Goal: Answer question/provide support

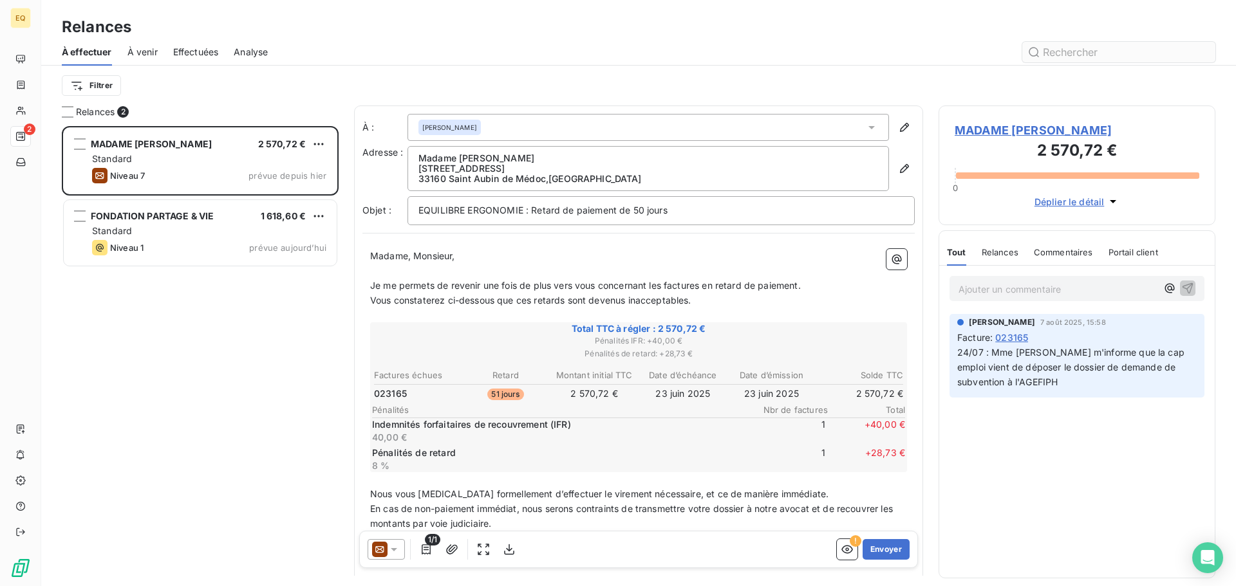
scroll to position [451, 267]
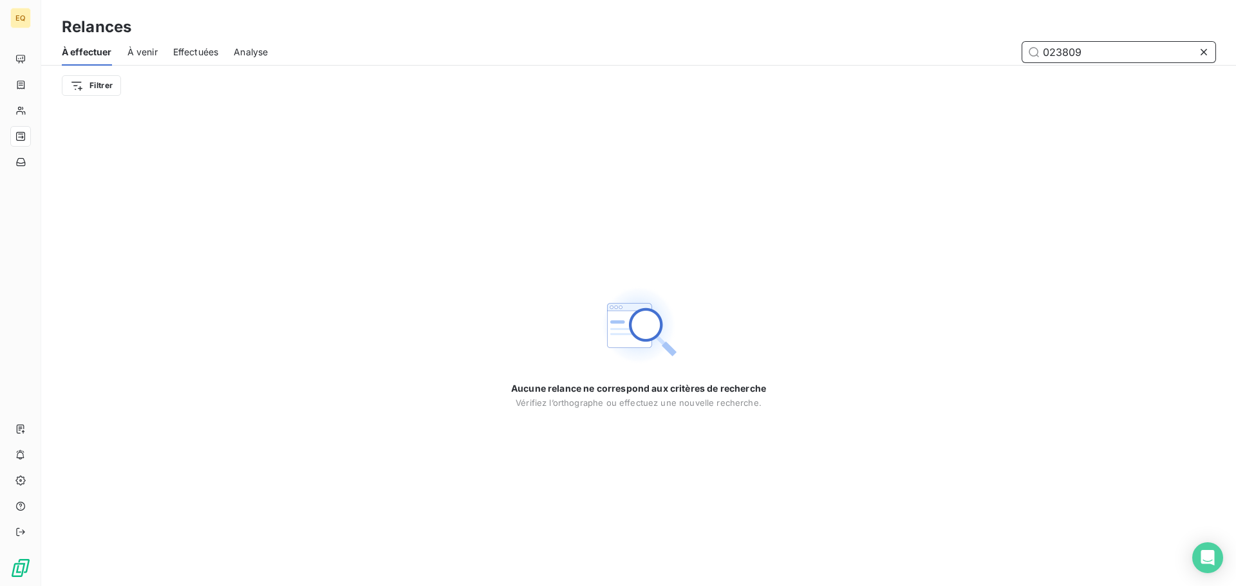
drag, startPoint x: 1099, startPoint y: 51, endPoint x: 1010, endPoint y: 44, distance: 89.1
click at [1012, 45] on div "023809" at bounding box center [749, 52] width 932 height 21
drag, startPoint x: 1110, startPoint y: 56, endPoint x: 1005, endPoint y: 53, distance: 104.9
click at [1005, 53] on div "fc05609" at bounding box center [749, 52] width 932 height 21
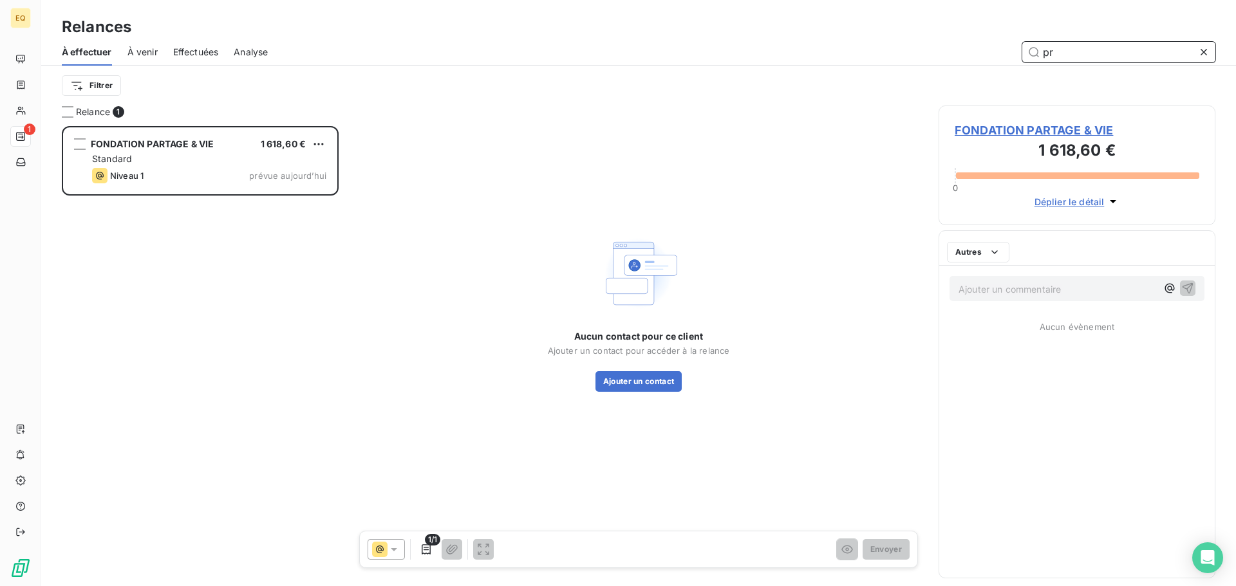
scroll to position [451, 267]
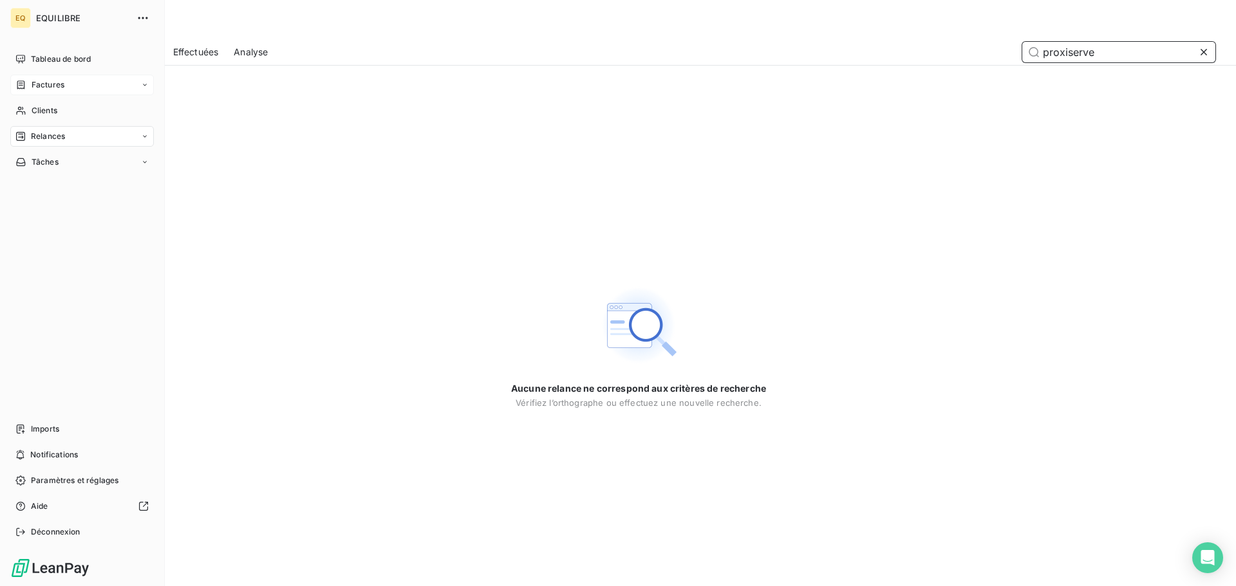
type input "proxiserve"
click at [42, 81] on span "Factures" at bounding box center [48, 85] width 33 height 12
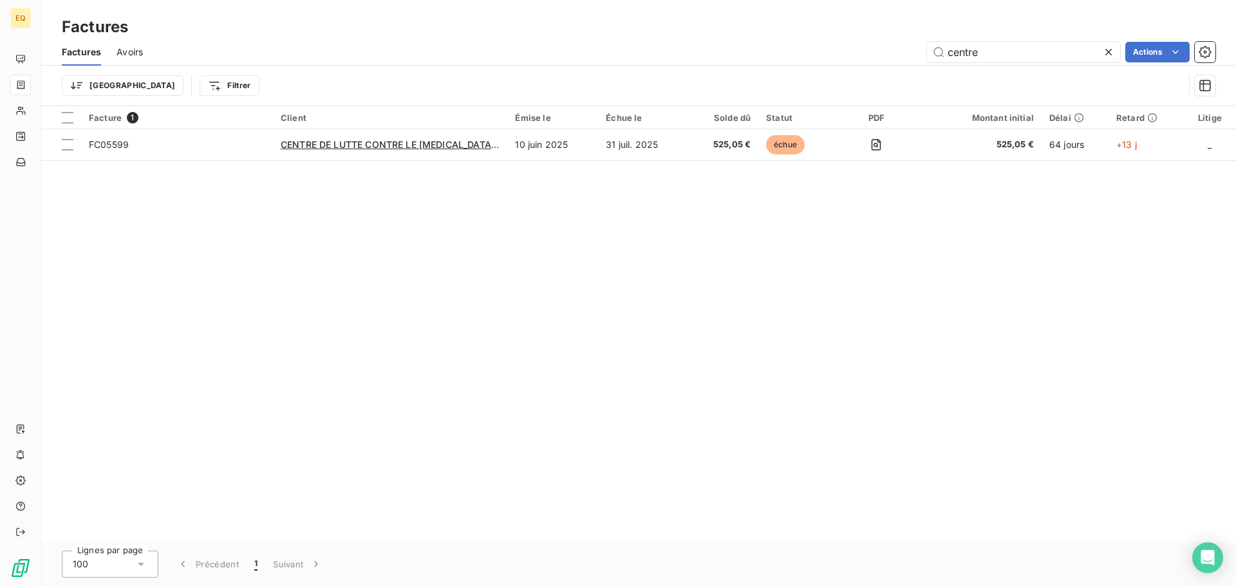
drag, startPoint x: 999, startPoint y: 55, endPoint x: 899, endPoint y: 51, distance: 99.8
click at [900, 50] on div "centre Actions" at bounding box center [686, 52] width 1057 height 21
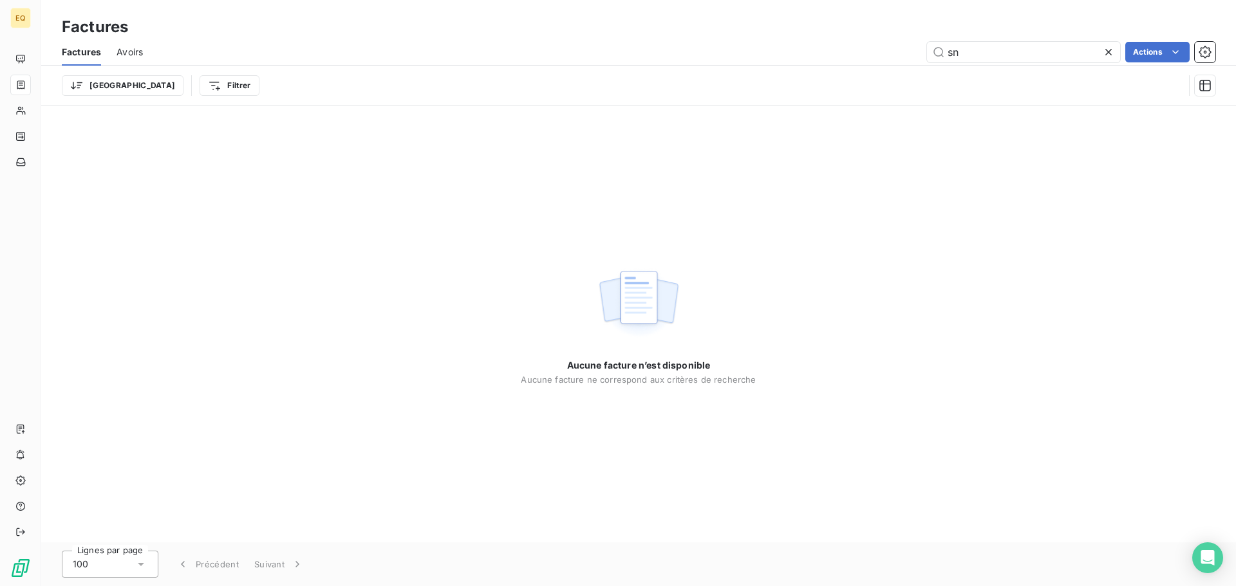
type input "s"
drag, startPoint x: 983, startPoint y: 54, endPoint x: 900, endPoint y: 47, distance: 83.3
click at [909, 51] on div "020128 Actions" at bounding box center [686, 52] width 1057 height 21
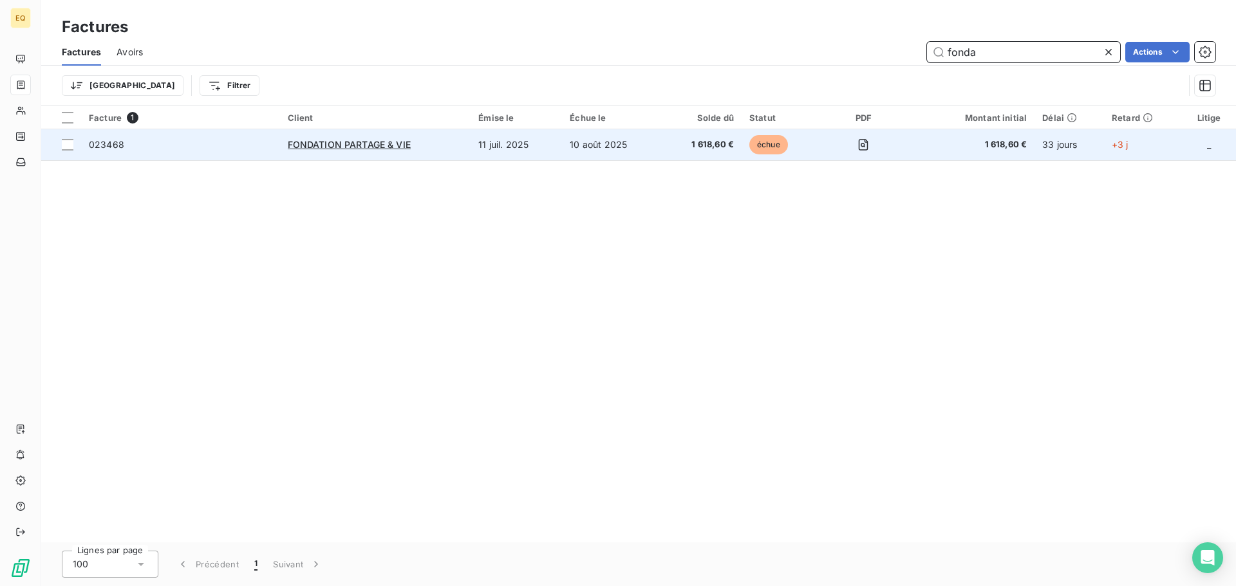
type input "fonda"
click at [413, 144] on div "FONDATION PARTAGE & VIE" at bounding box center [376, 144] width 176 height 13
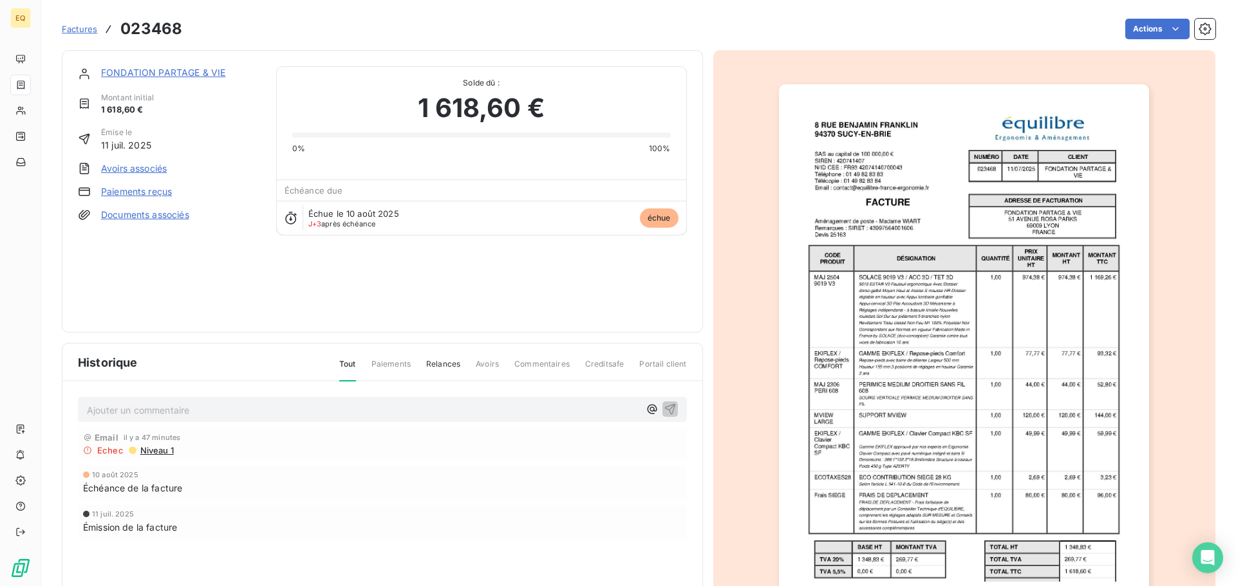
click at [155, 70] on link "FONDATION PARTAGE & VIE" at bounding box center [163, 72] width 124 height 11
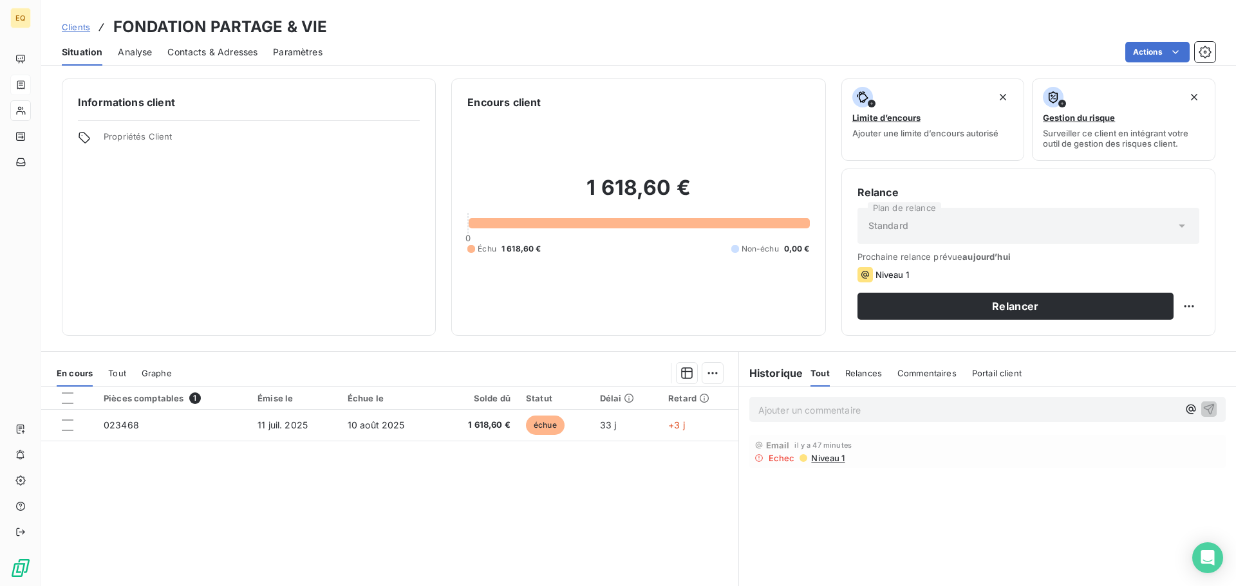
click at [793, 410] on p "Ajouter un commentaire ﻿" at bounding box center [968, 410] width 420 height 16
drag, startPoint x: 897, startPoint y: 413, endPoint x: 919, endPoint y: 453, distance: 45.5
click at [919, 453] on div "Echec Niveau 1" at bounding box center [987, 457] width 466 height 10
click at [988, 412] on p "contact téléphonique avec Mr [PERSON_NAME], la relance" at bounding box center [968, 409] width 420 height 15
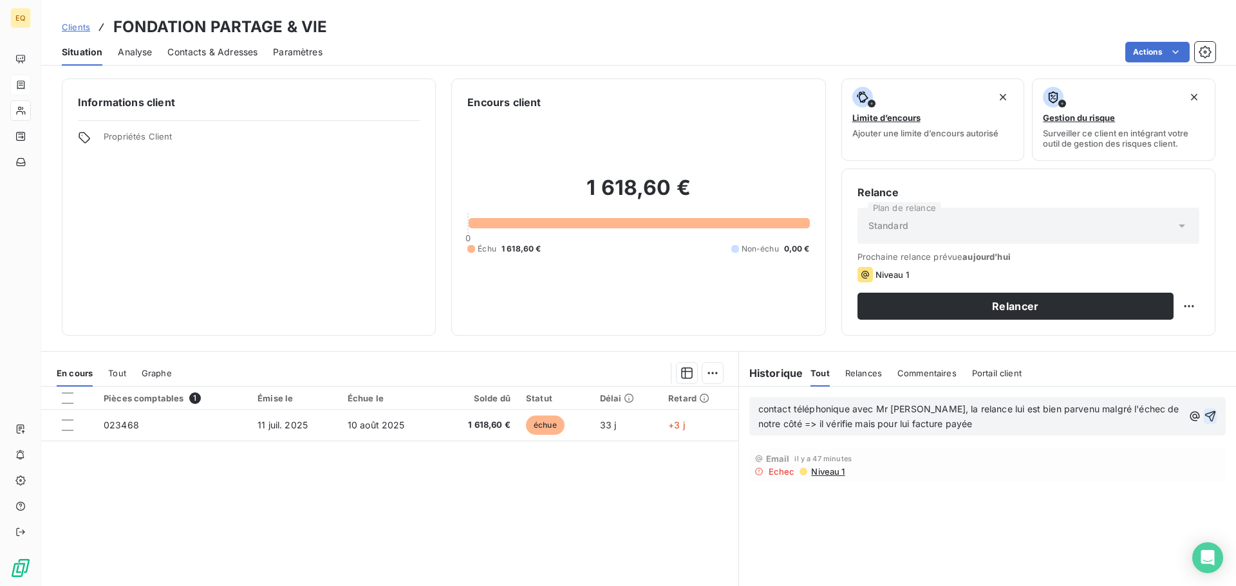
click at [1205, 414] on icon "button" at bounding box center [1210, 416] width 11 height 11
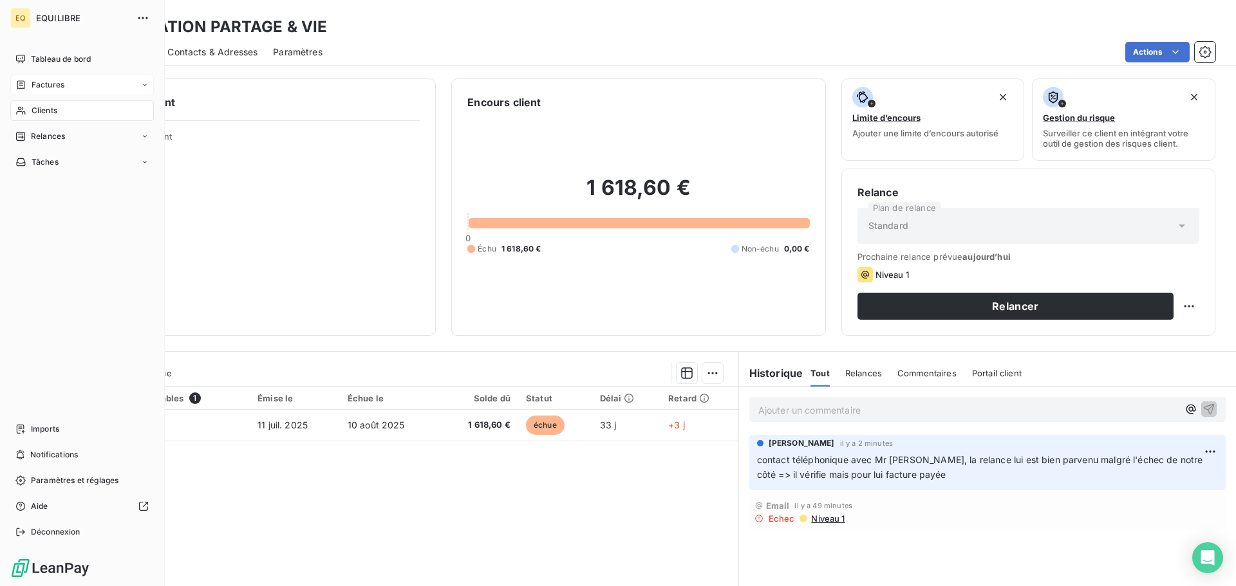
click at [52, 84] on span "Factures" at bounding box center [48, 85] width 33 height 12
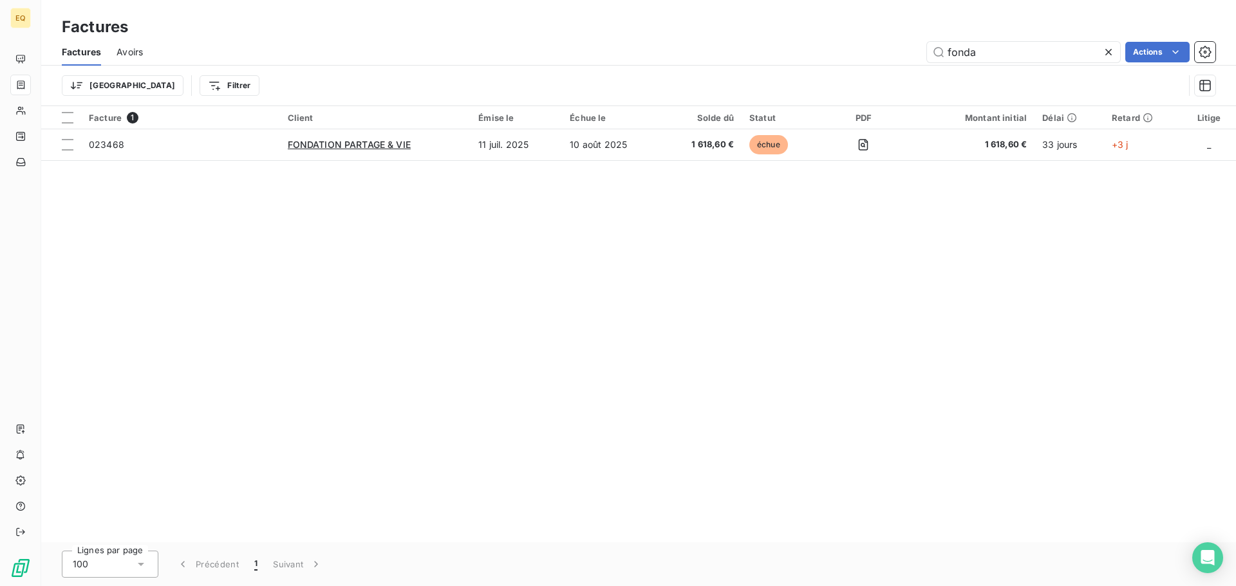
drag, startPoint x: 973, startPoint y: 54, endPoint x: 899, endPoint y: 51, distance: 74.1
click at [899, 51] on div "fonda Actions" at bounding box center [686, 52] width 1057 height 21
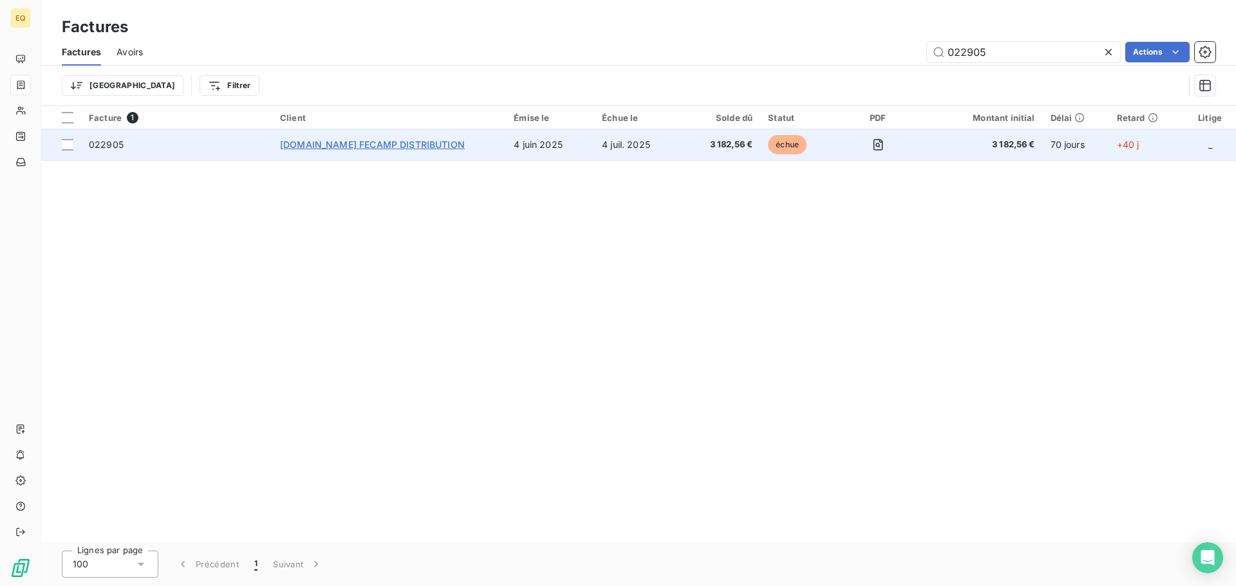
type input "022905"
click at [343, 142] on span "[DOMAIN_NAME] FECAMP DISTRIBUTION" at bounding box center [372, 144] width 185 height 11
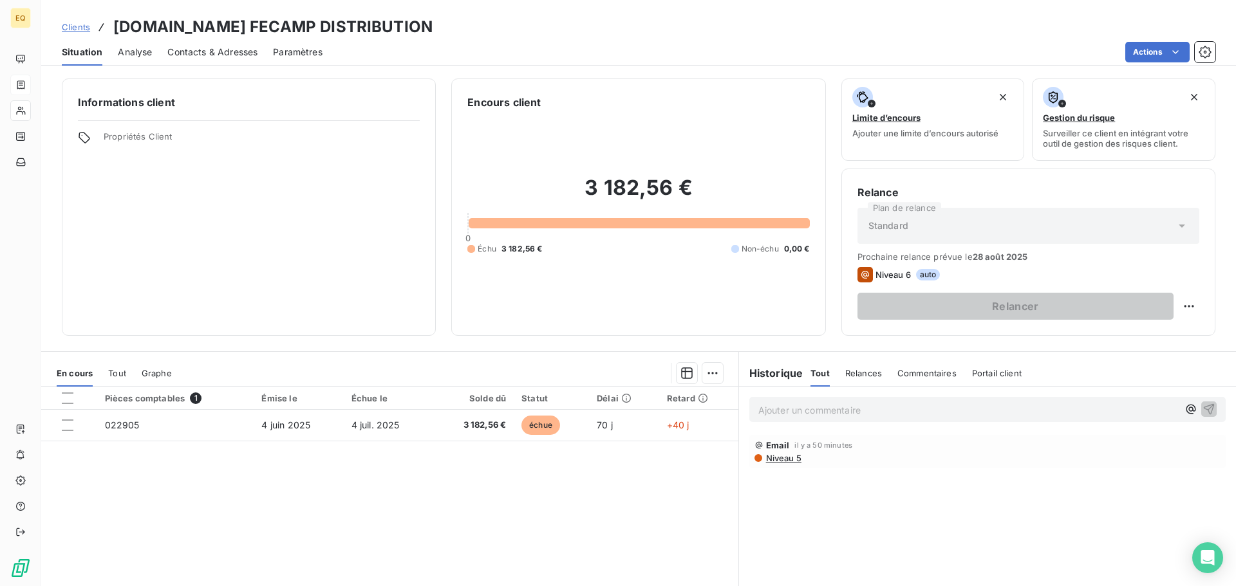
click at [919, 369] on span "Commentaires" at bounding box center [926, 373] width 59 height 10
click at [776, 414] on p "Ajouter un commentaire ﻿" at bounding box center [968, 410] width 420 height 16
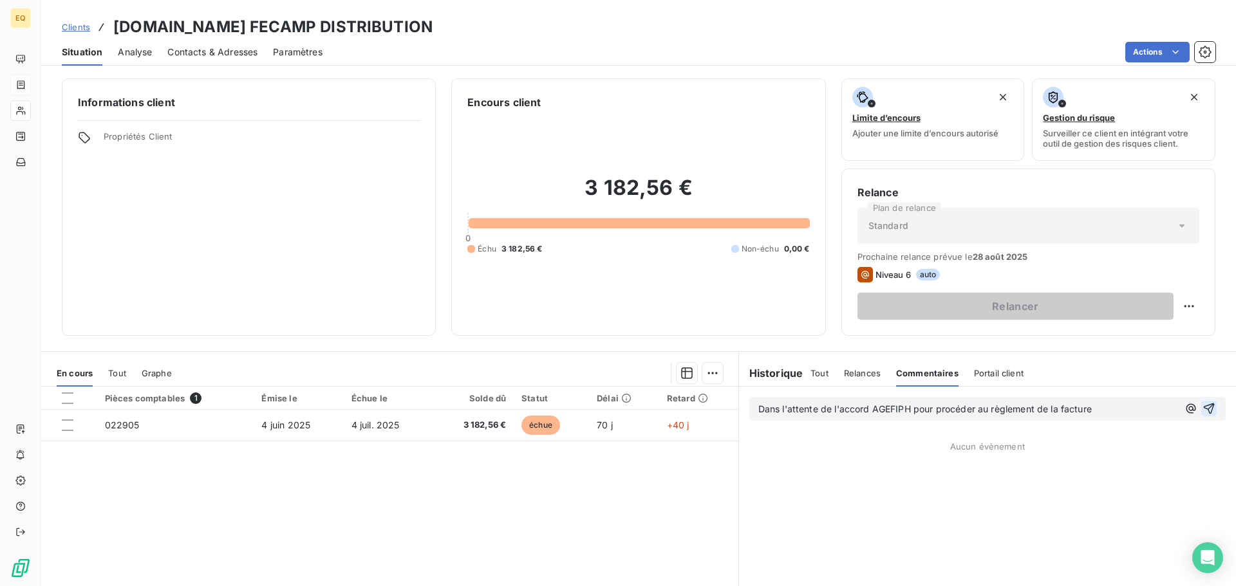
click at [1204, 405] on icon "button" at bounding box center [1209, 409] width 11 height 11
